Goal: Find specific page/section: Find specific page/section

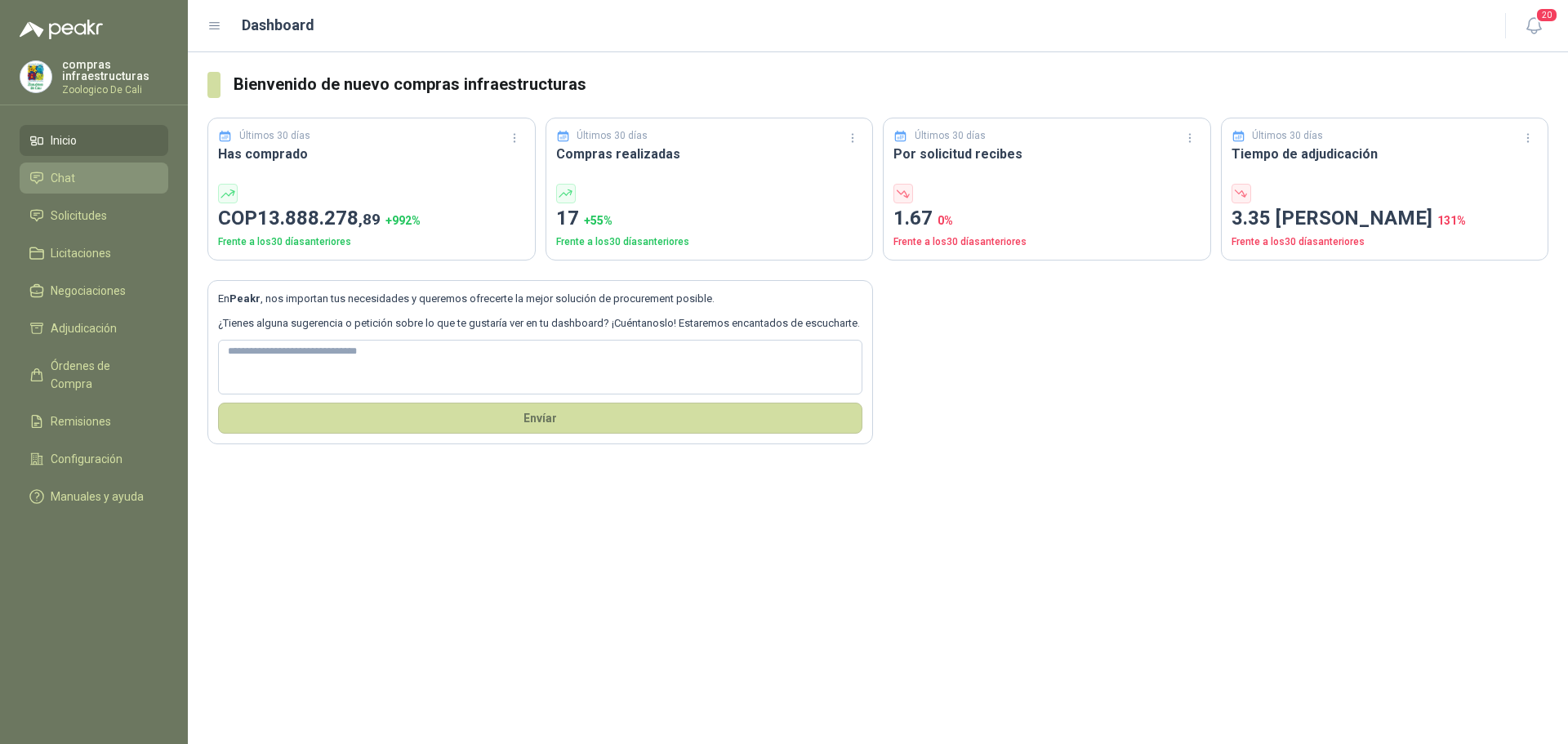
click at [96, 179] on li "Chat" at bounding box center [94, 178] width 129 height 18
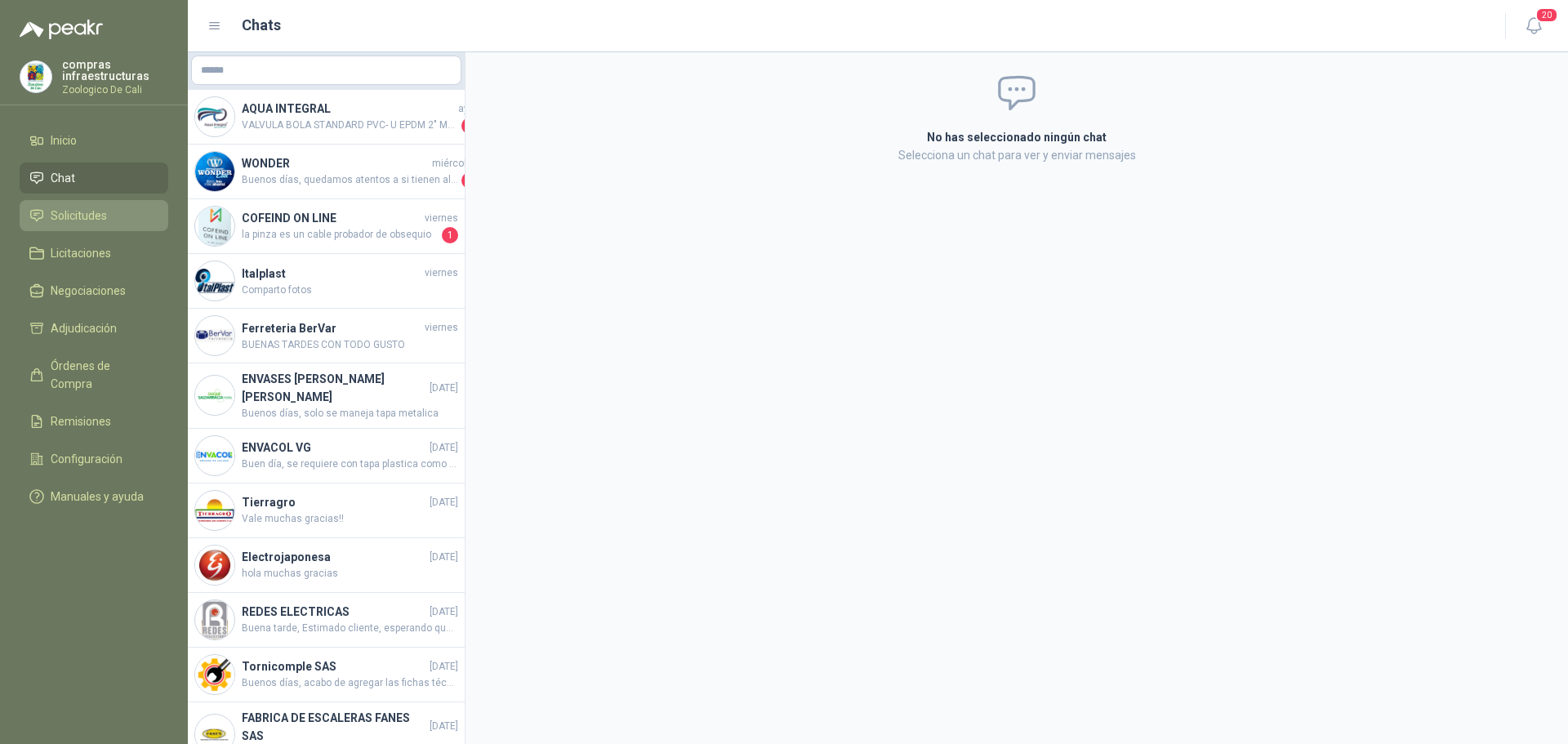
click at [99, 219] on span "Solicitudes" at bounding box center [79, 216] width 56 height 18
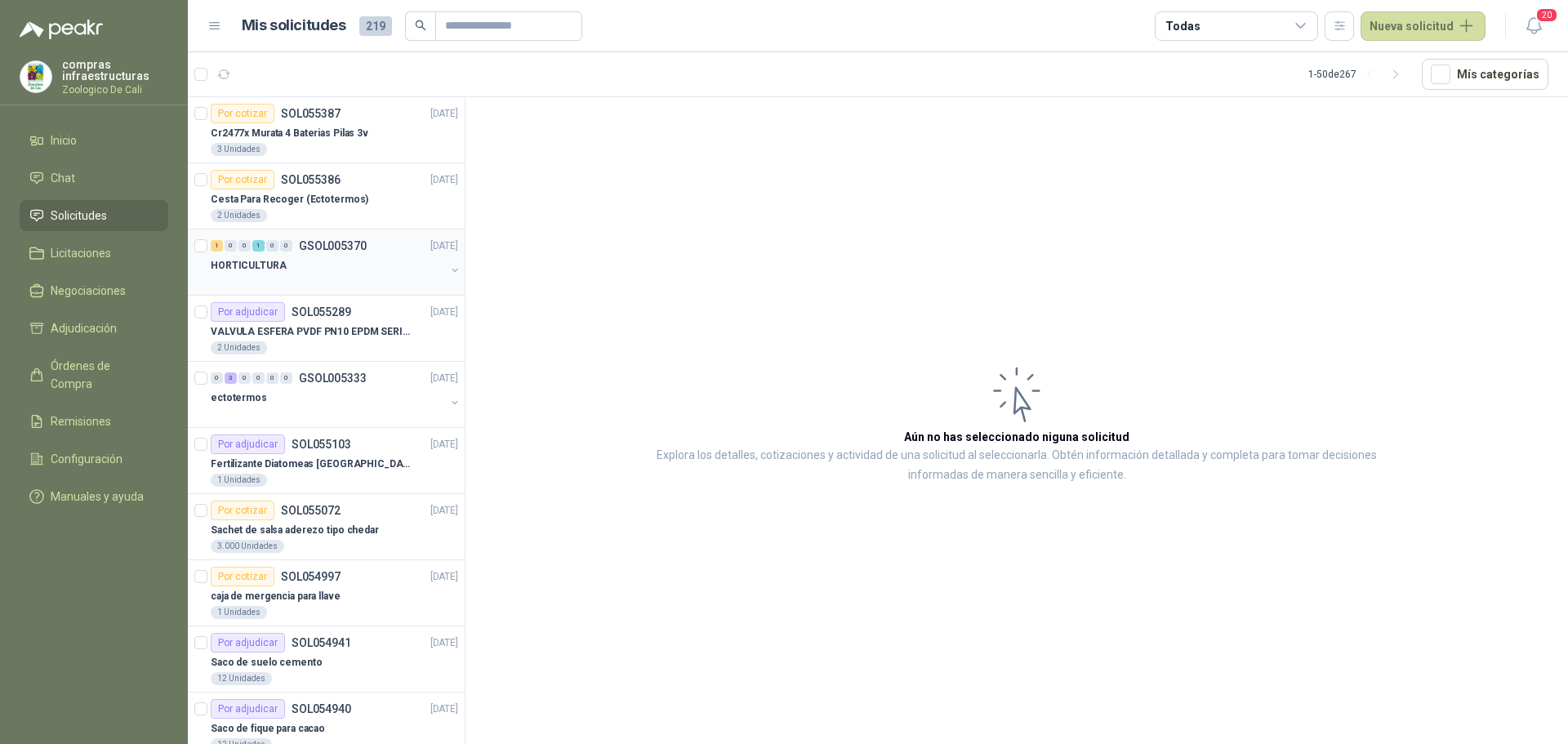
click at [264, 246] on div "1" at bounding box center [258, 246] width 12 height 12
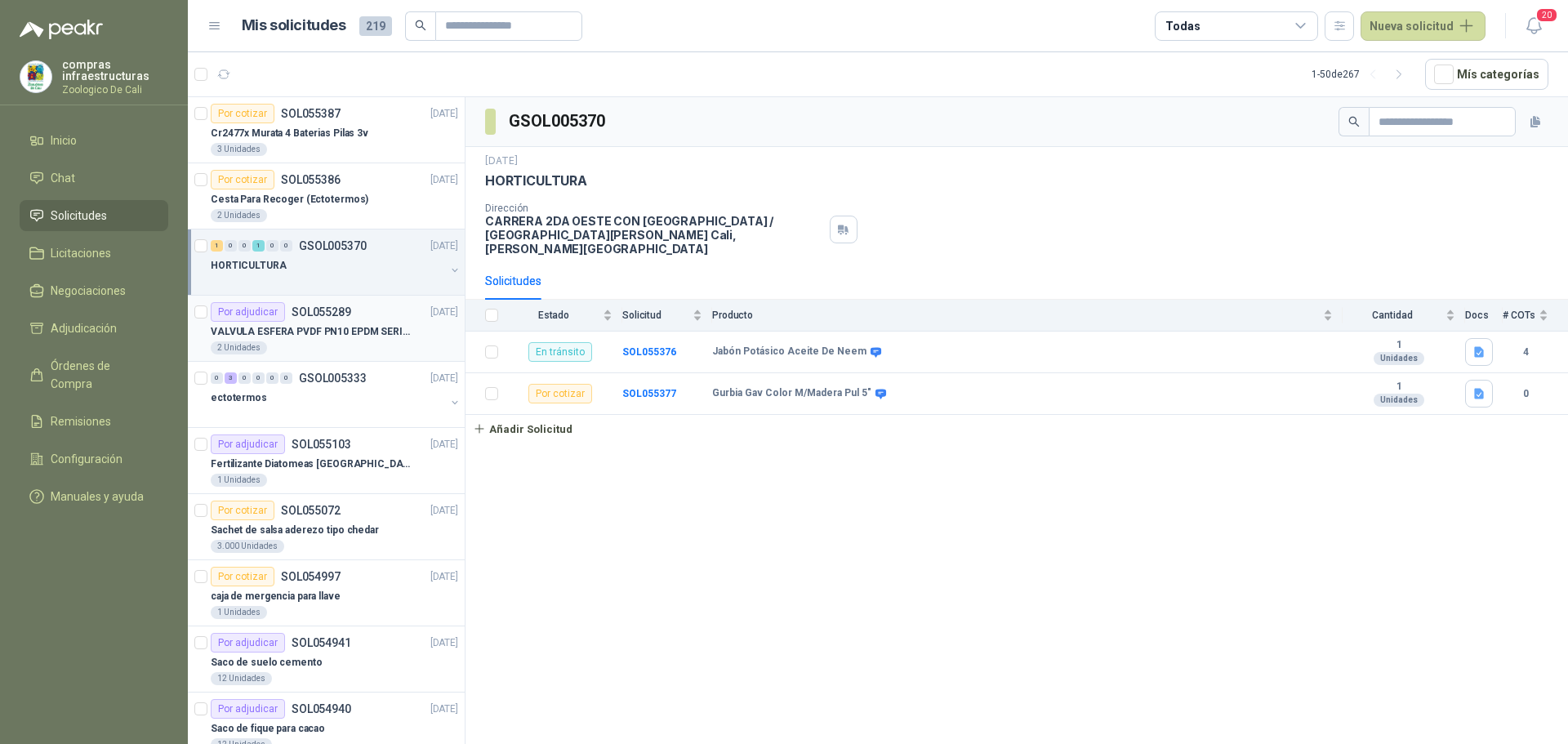
click at [332, 330] on p "VALVULA ESFERA PVDF PN10 EPDM SERIE EX D 25MM CEPEX64926TREME" at bounding box center [311, 331] width 203 height 15
